Goal: Task Accomplishment & Management: Complete application form

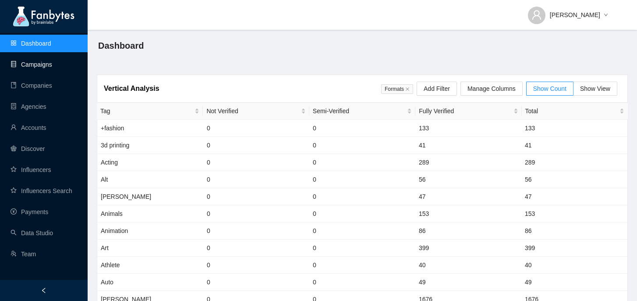
click at [43, 67] on link "Campaigns" at bounding box center [32, 64] width 42 height 7
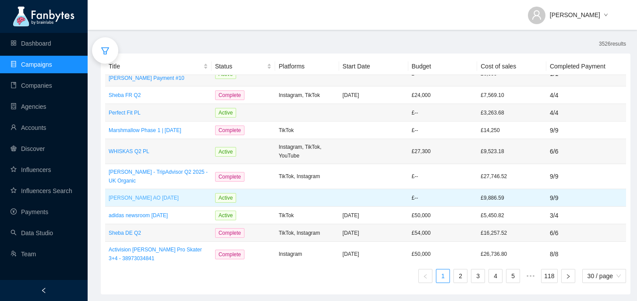
scroll to position [429, 0]
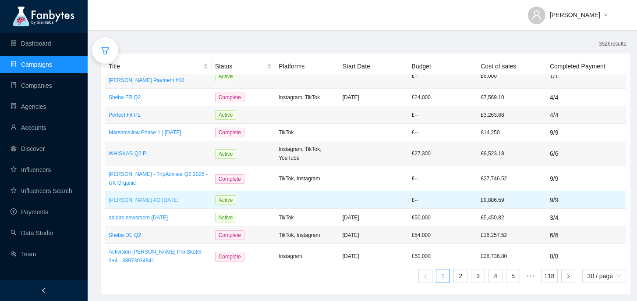
click at [172, 195] on p "[PERSON_NAME] AO [DATE]" at bounding box center [158, 199] width 99 height 9
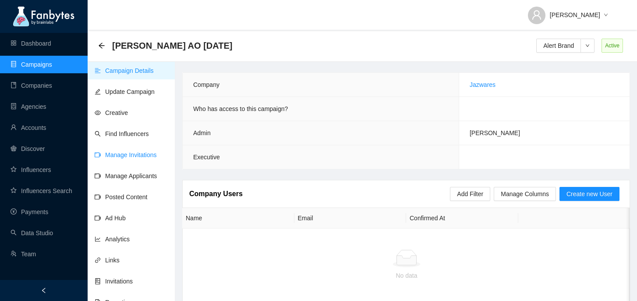
click at [143, 158] on link "Manage Invitations" at bounding box center [126, 154] width 62 height 7
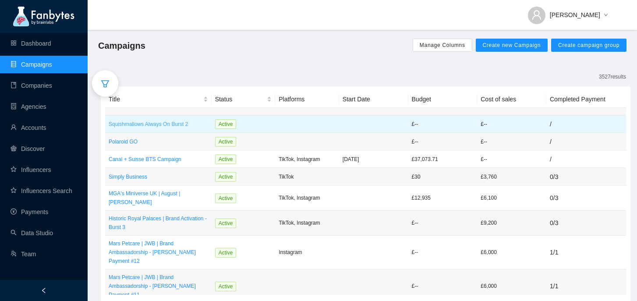
click at [182, 124] on p "Squishmallows Always On Burst 2" at bounding box center [158, 124] width 99 height 9
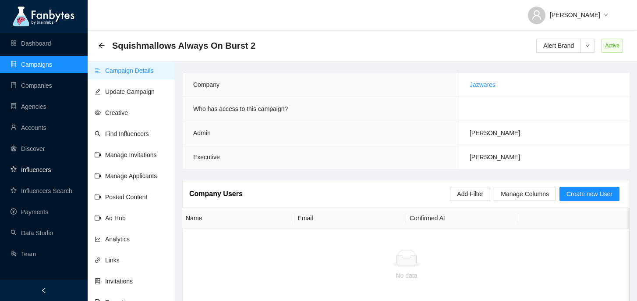
click at [51, 170] on link "Influencers" at bounding box center [31, 169] width 40 height 7
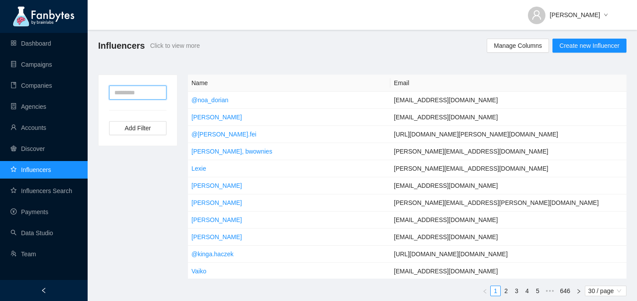
click at [159, 93] on input "text" at bounding box center [137, 92] width 57 height 14
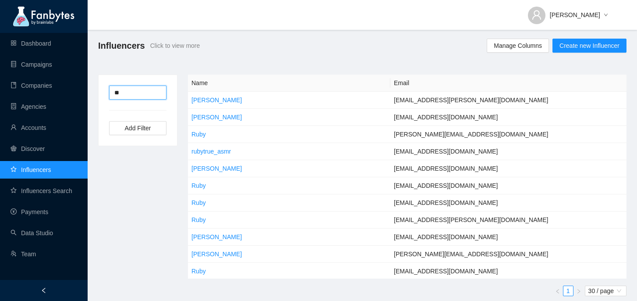
type input "*"
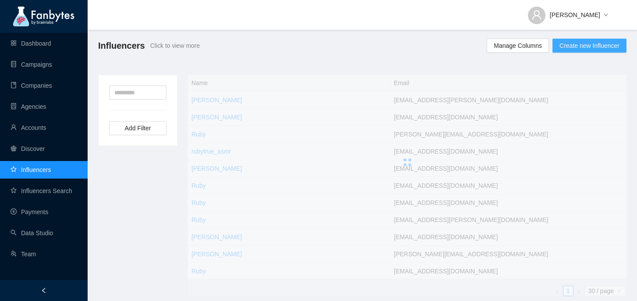
click at [602, 52] on button "Create new Influencer" at bounding box center [590, 46] width 74 height 14
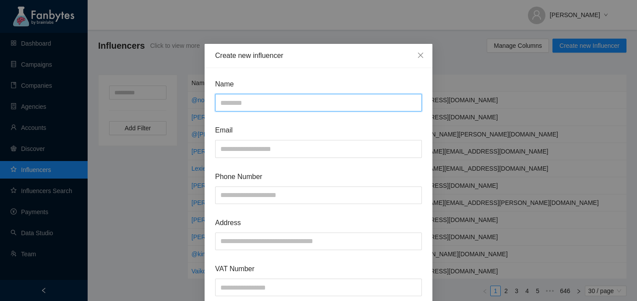
click at [295, 104] on input "text" at bounding box center [318, 103] width 207 height 18
type input "**********"
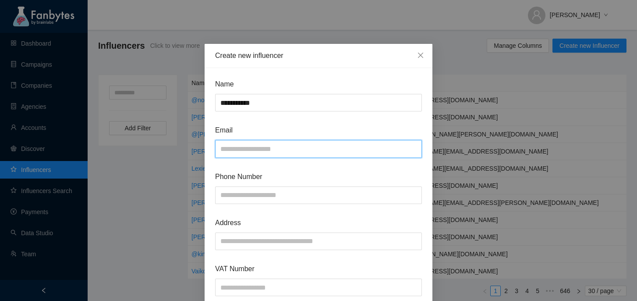
click at [275, 153] on input "text" at bounding box center [318, 149] width 207 height 18
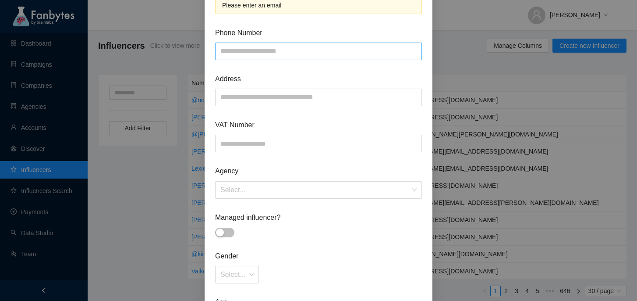
paste input "**********"
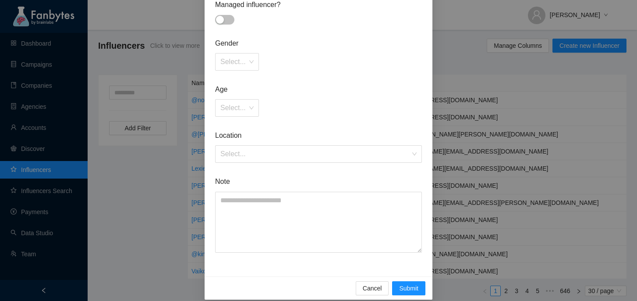
scroll to position [366, 0]
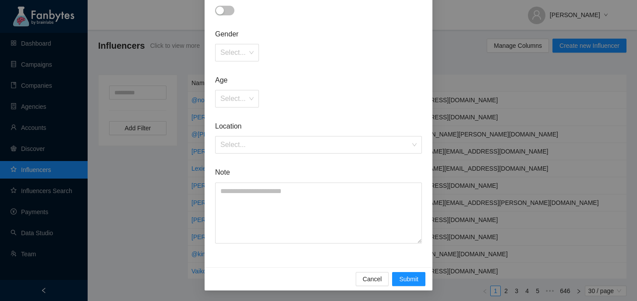
type input "**********"
click at [408, 286] on div "Cancel Submit" at bounding box center [319, 278] width 228 height 23
click at [412, 278] on span "Submit" at bounding box center [408, 279] width 19 height 10
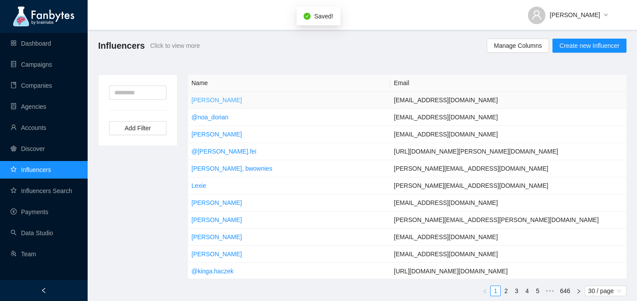
click at [209, 103] on link "Ruby Alexis" at bounding box center [217, 99] width 50 height 7
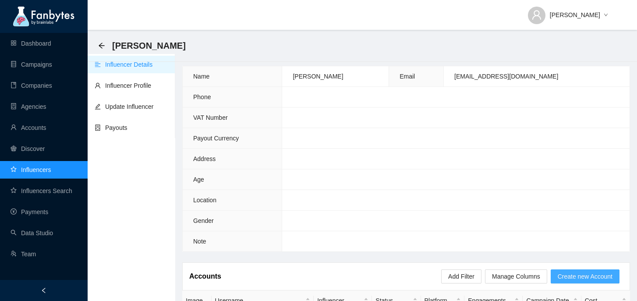
click at [593, 274] on span "Create new Account" at bounding box center [585, 276] width 55 height 10
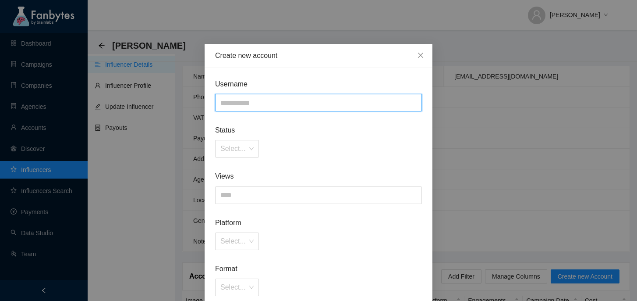
click at [275, 101] on input "text" at bounding box center [318, 103] width 207 height 18
paste input "**********"
type input "**********"
click at [281, 70] on div "**********" at bounding box center [319, 265] width 228 height 395
click at [234, 146] on input "search" at bounding box center [233, 148] width 27 height 17
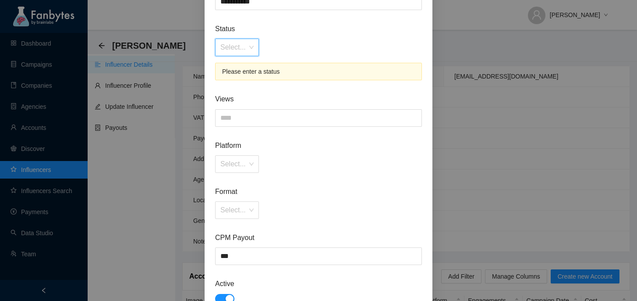
scroll to position [89, 0]
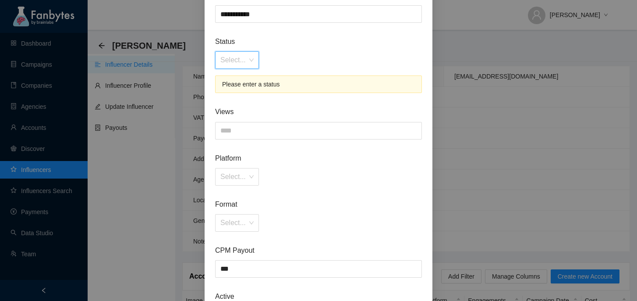
click at [234, 59] on input "search" at bounding box center [233, 60] width 27 height 17
click at [243, 77] on div "Not Verified" at bounding box center [237, 79] width 34 height 10
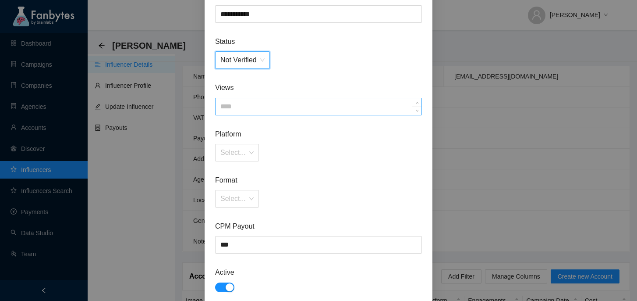
click at [257, 101] on input at bounding box center [319, 106] width 206 height 17
type input "****"
click at [242, 146] on input "search" at bounding box center [233, 152] width 27 height 17
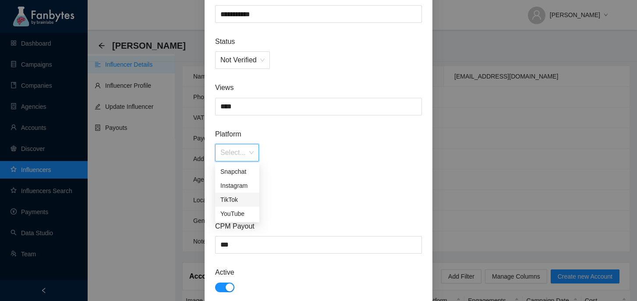
click at [234, 202] on div "TikTok" at bounding box center [237, 200] width 34 height 10
click at [243, 189] on div "Format Select..." at bounding box center [318, 190] width 207 height 33
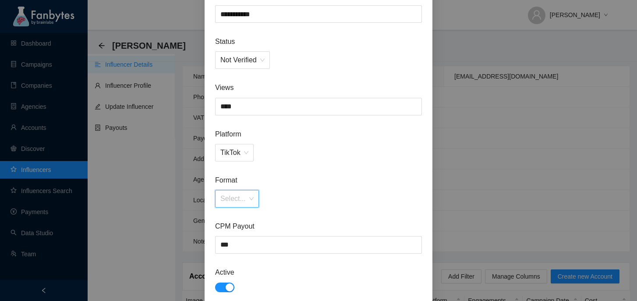
click at [242, 195] on input "search" at bounding box center [233, 198] width 27 height 17
click at [243, 229] on div "Human" at bounding box center [237, 232] width 34 height 10
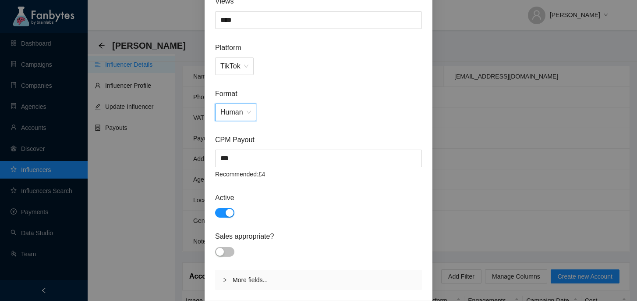
scroll to position [194, 0]
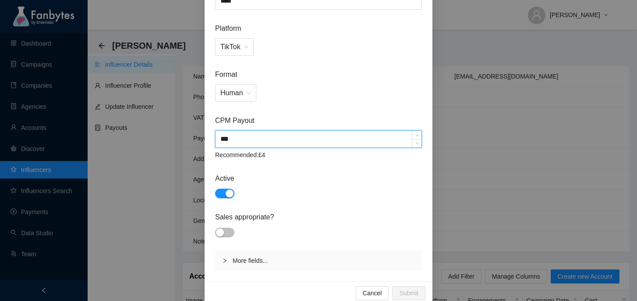
click at [260, 135] on input "***" at bounding box center [319, 139] width 206 height 17
type input "***"
click at [295, 176] on span "Active" at bounding box center [318, 178] width 207 height 11
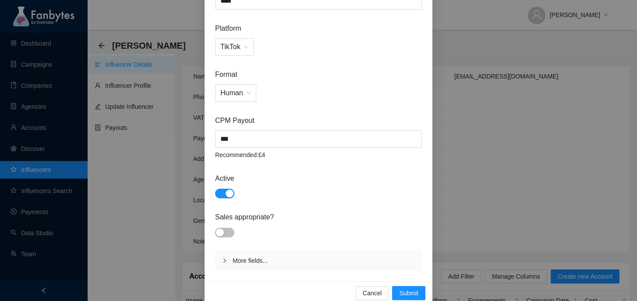
scroll to position [208, 0]
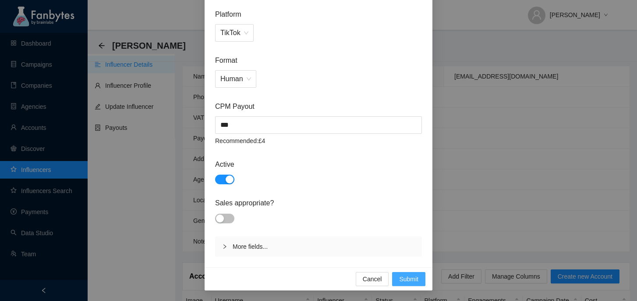
click at [405, 279] on span "Submit" at bounding box center [408, 279] width 19 height 10
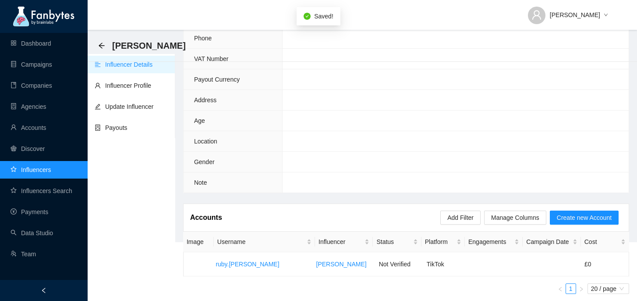
scroll to position [0, 0]
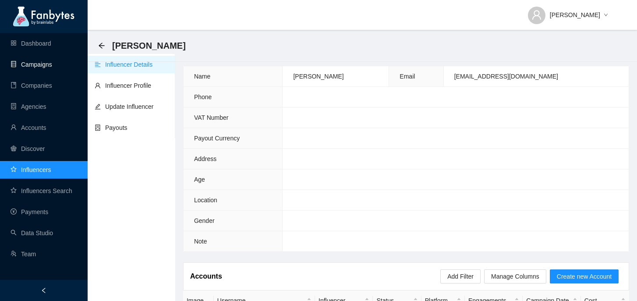
click at [52, 66] on link "Campaigns" at bounding box center [32, 64] width 42 height 7
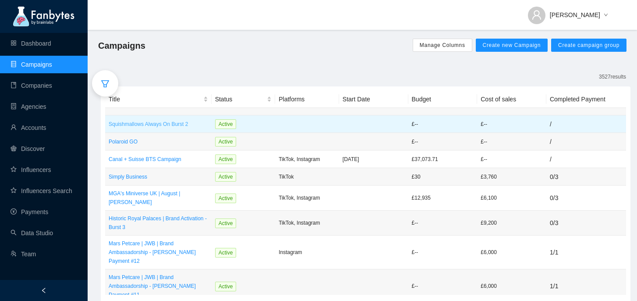
click at [177, 121] on p "Squishmallows Always On Burst 2" at bounding box center [158, 124] width 99 height 9
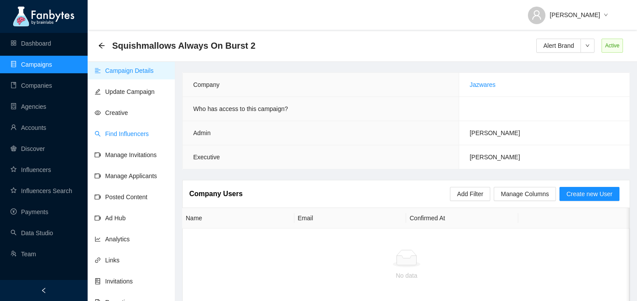
click at [149, 137] on link "Find Influencers" at bounding box center [122, 133] width 54 height 7
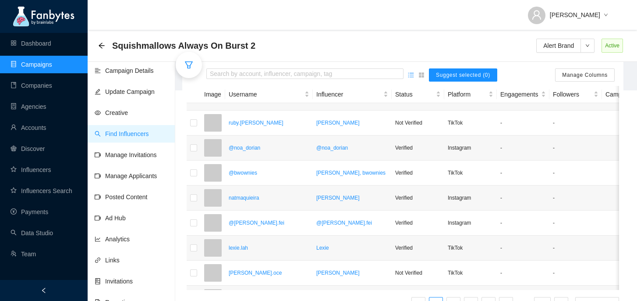
scroll to position [220, 0]
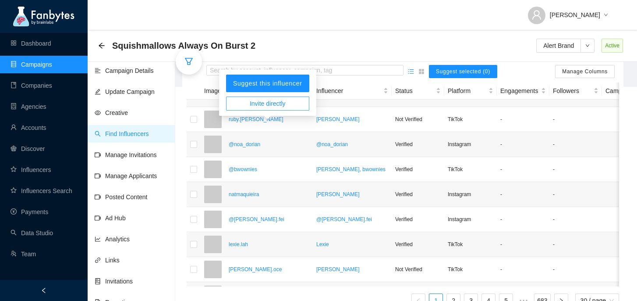
click at [266, 101] on span "Invite directly" at bounding box center [268, 104] width 36 height 10
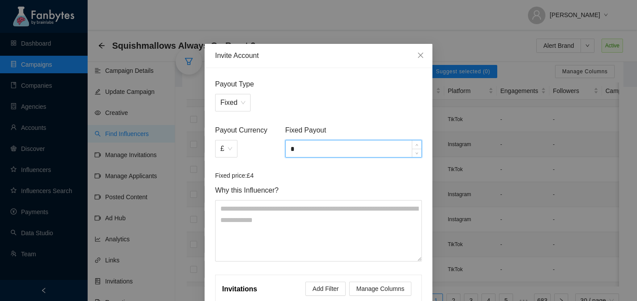
click at [319, 150] on input "*" at bounding box center [354, 148] width 136 height 17
type input "*****"
click at [342, 175] on article "Fixed price: £4" at bounding box center [318, 175] width 207 height 10
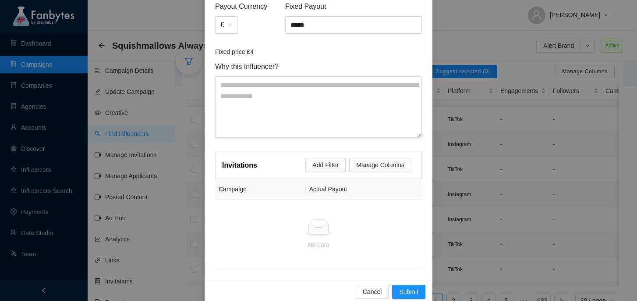
scroll to position [132, 0]
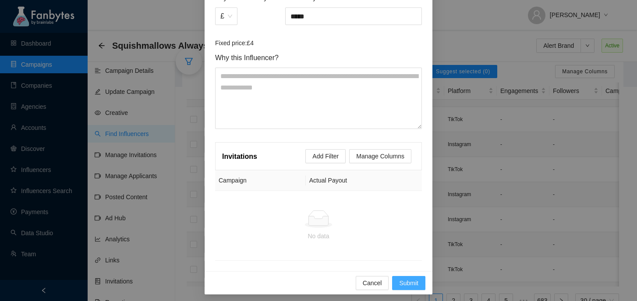
click at [407, 281] on span "Submit" at bounding box center [408, 283] width 19 height 10
